Goal: Task Accomplishment & Management: Use online tool/utility

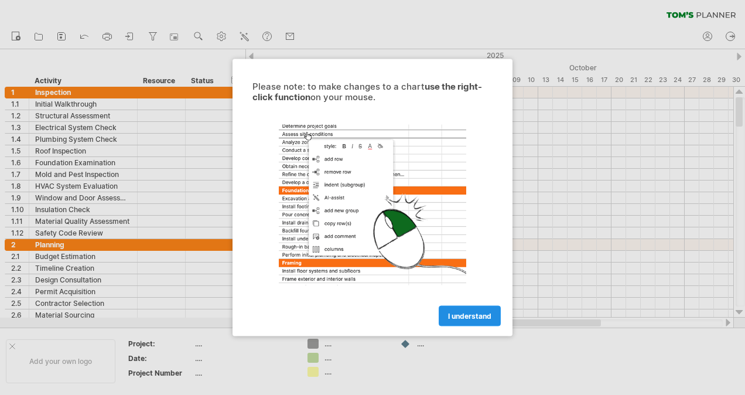
click at [475, 317] on span "I understand" at bounding box center [469, 315] width 43 height 9
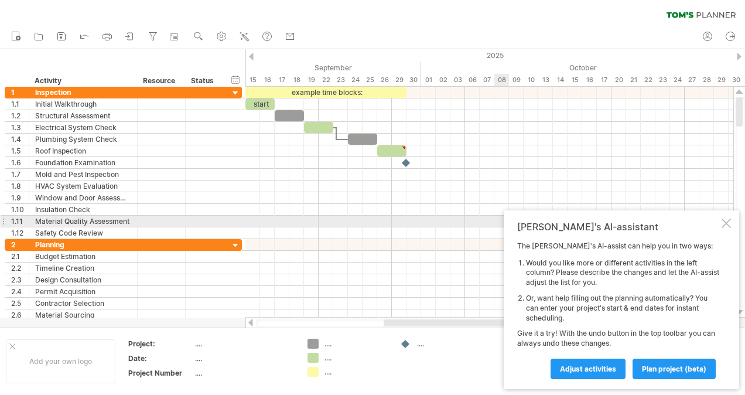
click at [722, 222] on div at bounding box center [725, 222] width 9 height 9
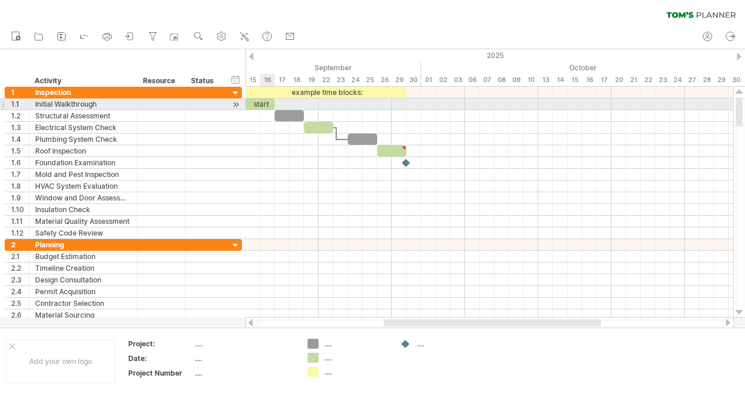
click at [262, 102] on div "start" at bounding box center [259, 103] width 29 height 11
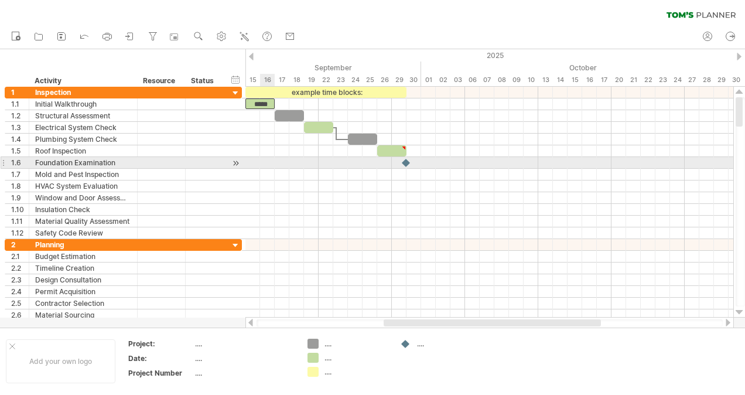
click at [273, 159] on div at bounding box center [489, 163] width 488 height 12
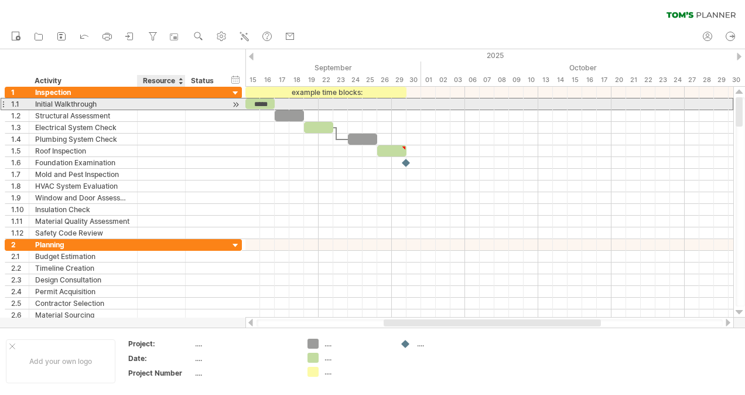
click at [162, 102] on div at bounding box center [161, 103] width 36 height 11
click at [227, 102] on div "**********" at bounding box center [123, 104] width 237 height 12
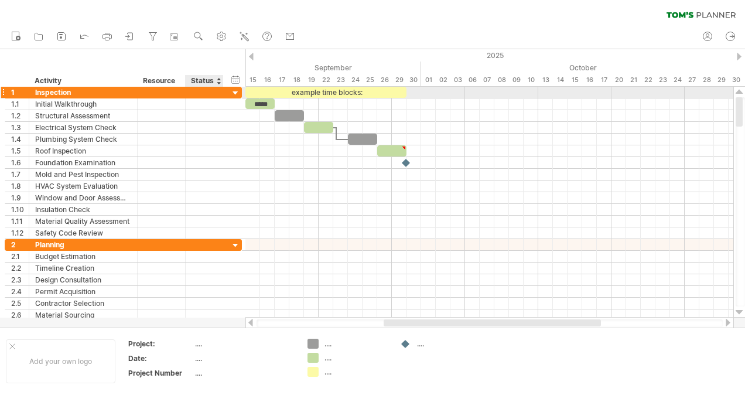
click at [235, 91] on div at bounding box center [235, 93] width 11 height 11
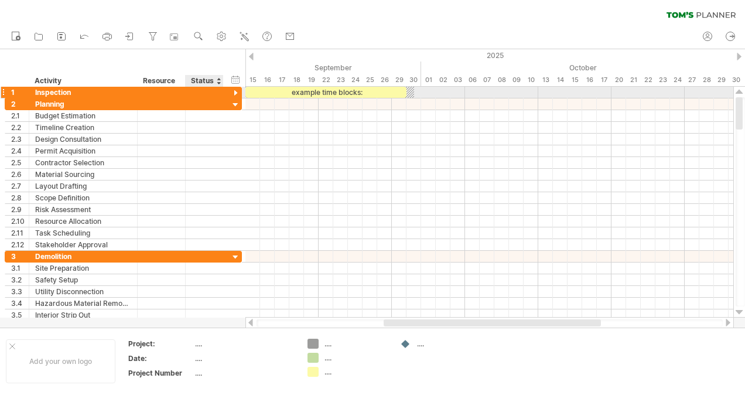
click at [235, 94] on div at bounding box center [235, 93] width 11 height 11
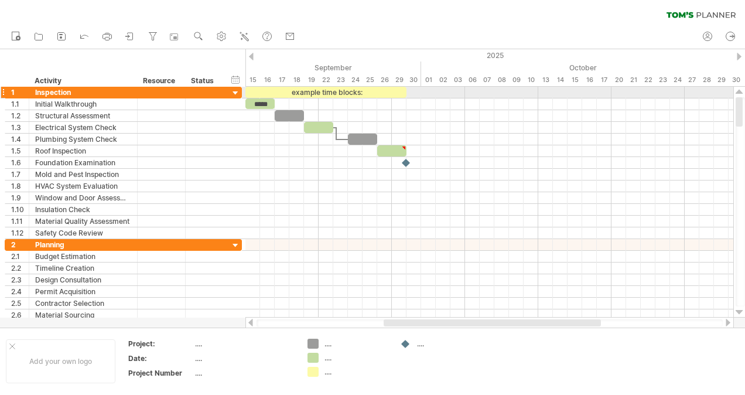
click at [234, 92] on div at bounding box center [235, 93] width 11 height 11
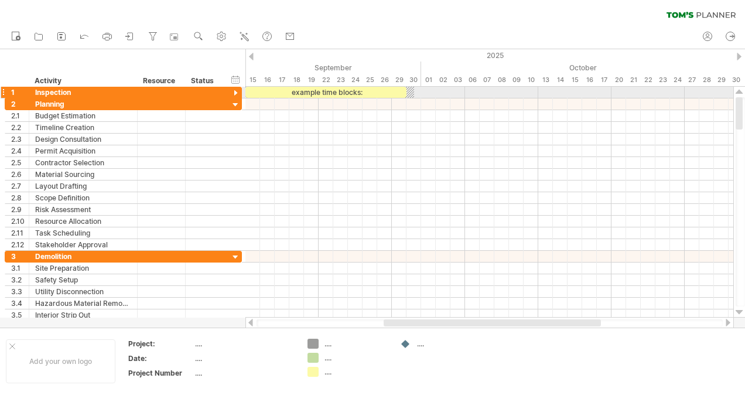
click at [236, 91] on div at bounding box center [235, 93] width 11 height 11
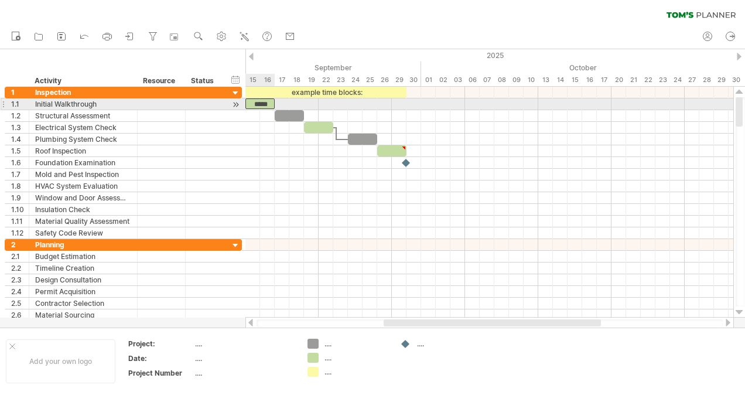
click at [263, 103] on div "*****" at bounding box center [259, 103] width 29 height 11
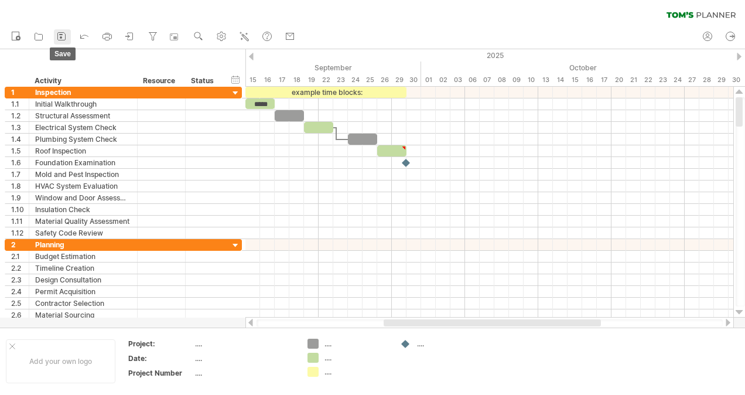
click at [58, 38] on icon at bounding box center [62, 36] width 12 height 12
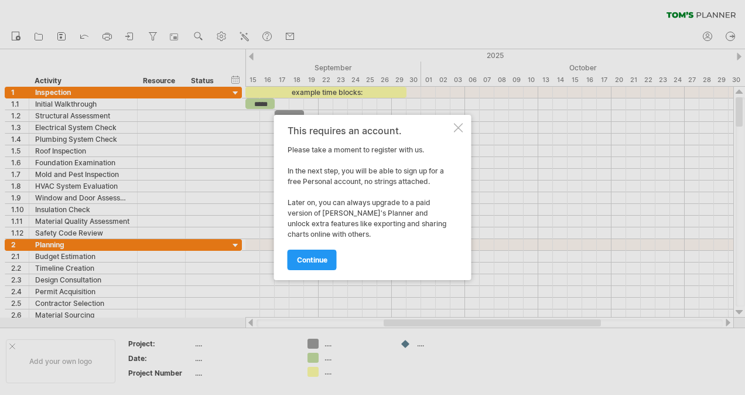
click at [461, 131] on div at bounding box center [458, 127] width 9 height 9
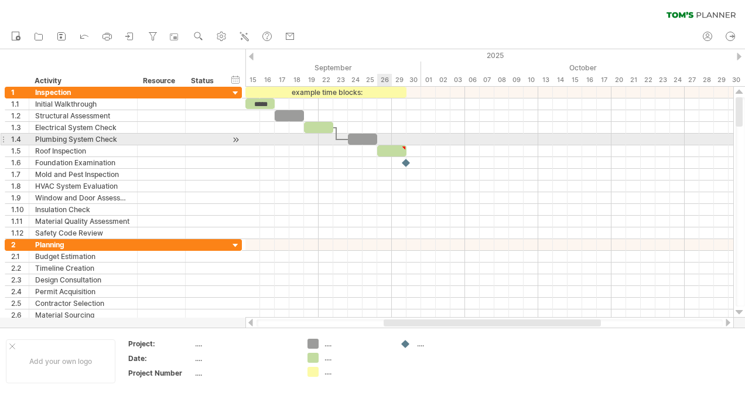
type textarea "**********"
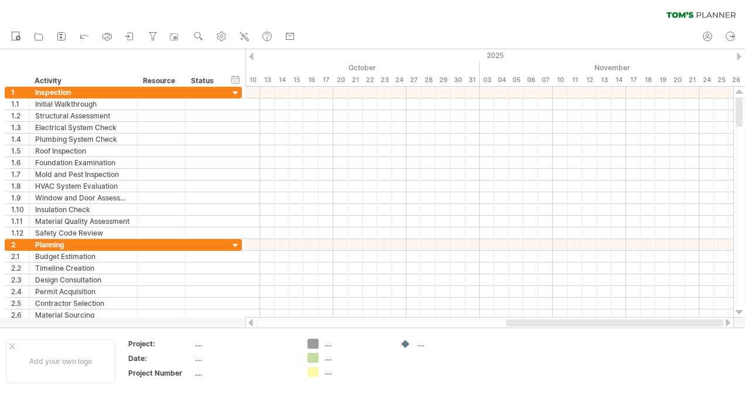
drag, startPoint x: 550, startPoint y: 323, endPoint x: 700, endPoint y: 325, distance: 149.9
click at [700, 325] on div at bounding box center [614, 322] width 217 height 7
